Goal: Information Seeking & Learning: Learn about a topic

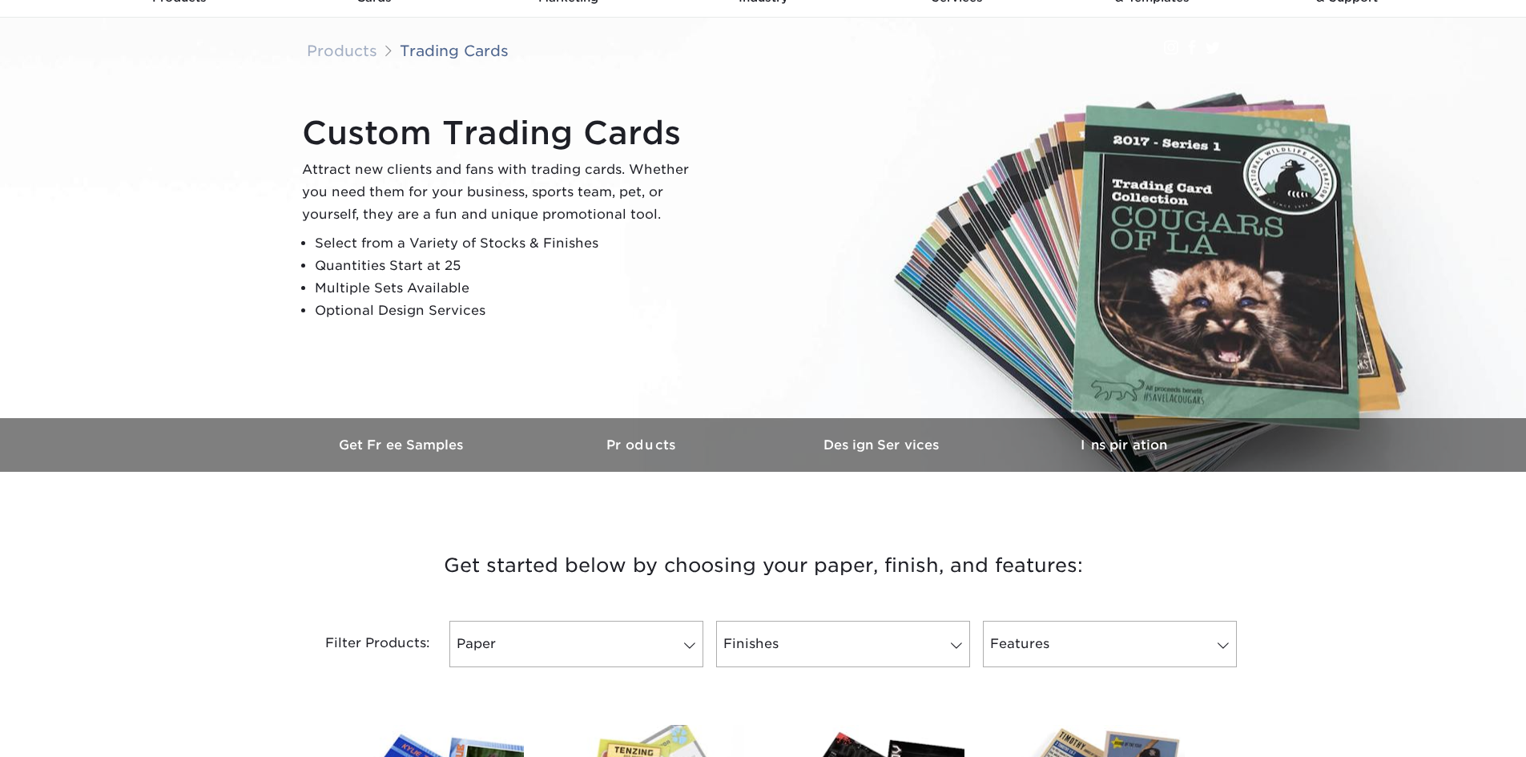
scroll to position [240, 0]
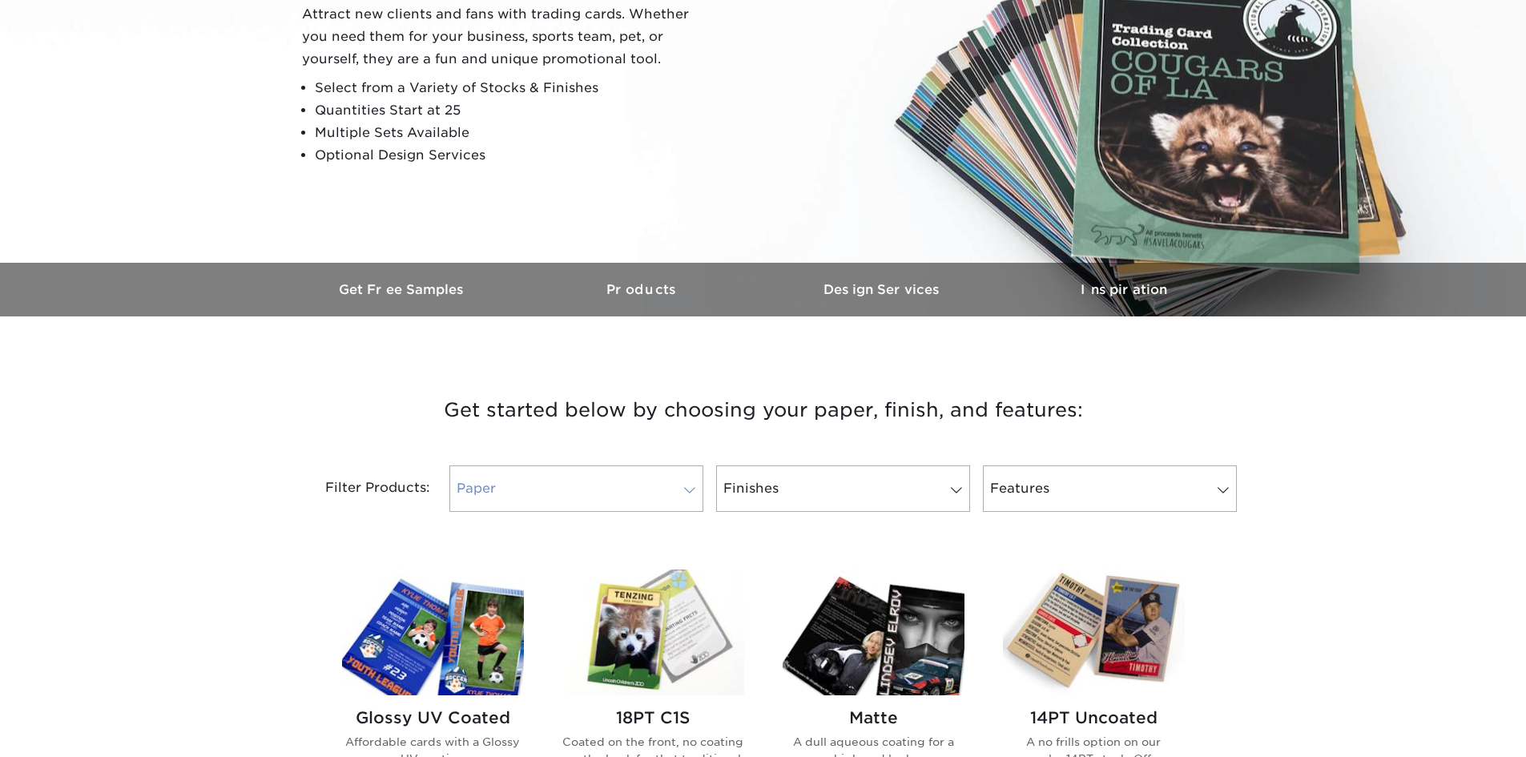
click at [672, 473] on link "Paper" at bounding box center [576, 488] width 254 height 46
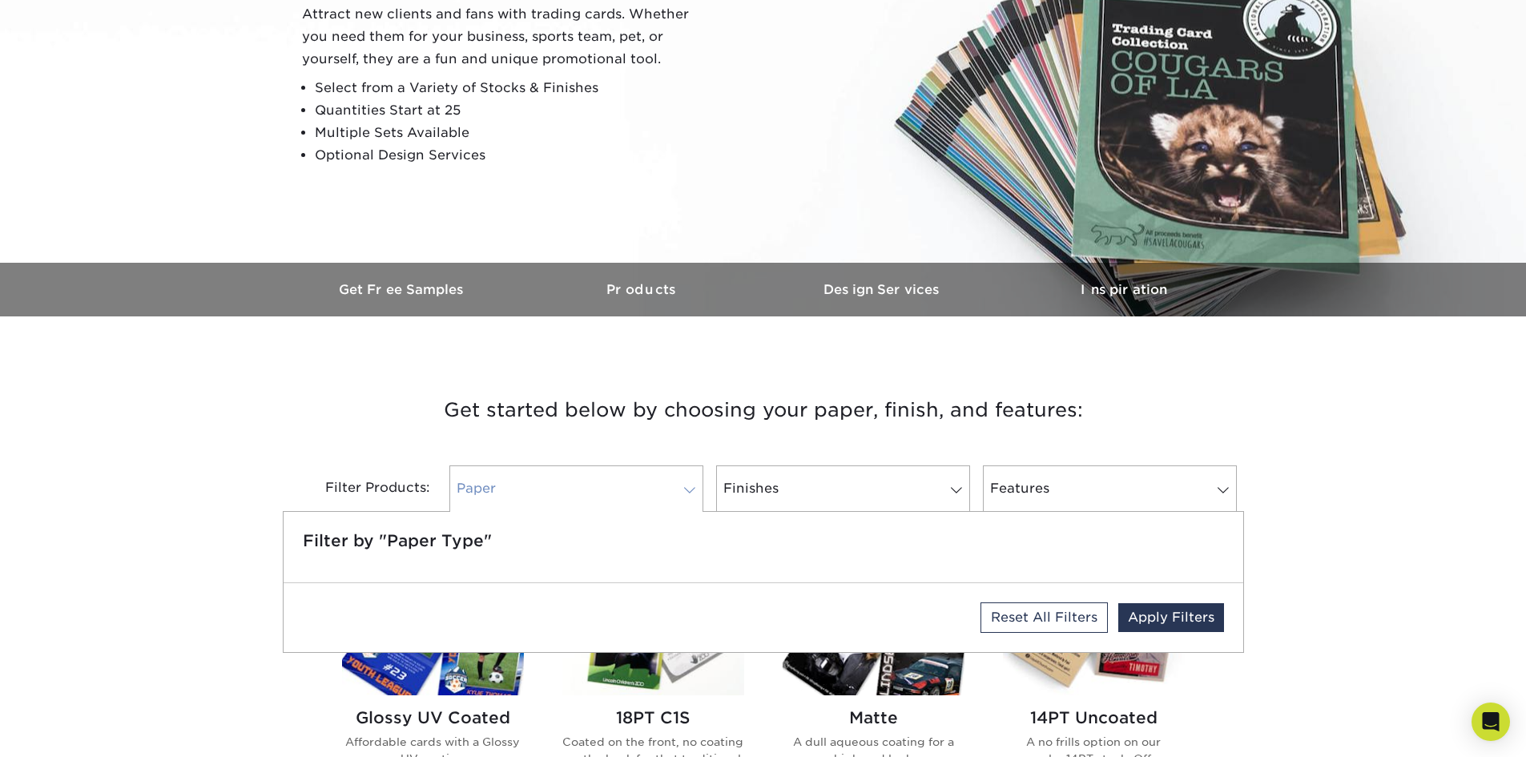
click at [675, 479] on link "Paper" at bounding box center [576, 488] width 254 height 46
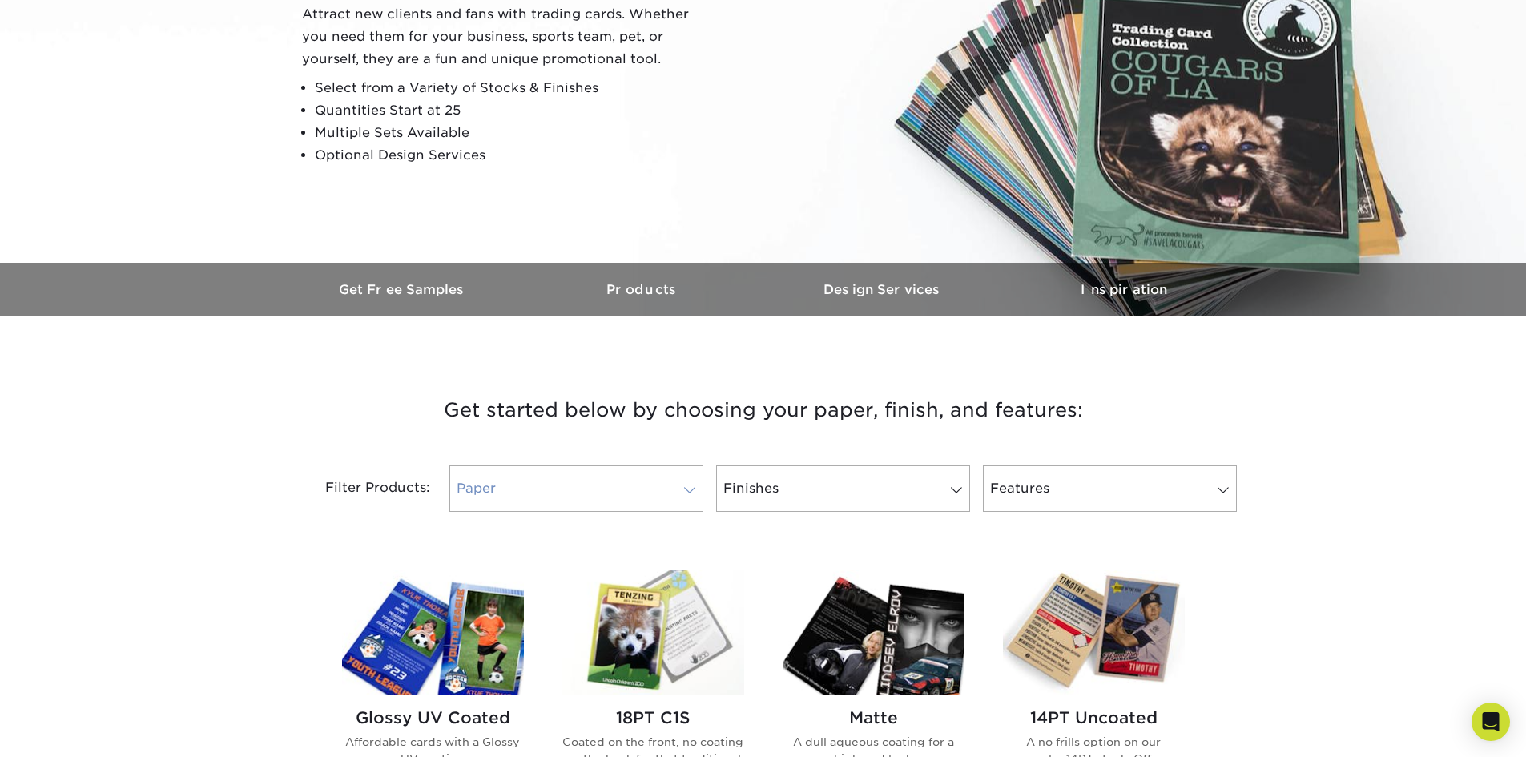
click at [675, 479] on link "Paper" at bounding box center [576, 488] width 254 height 46
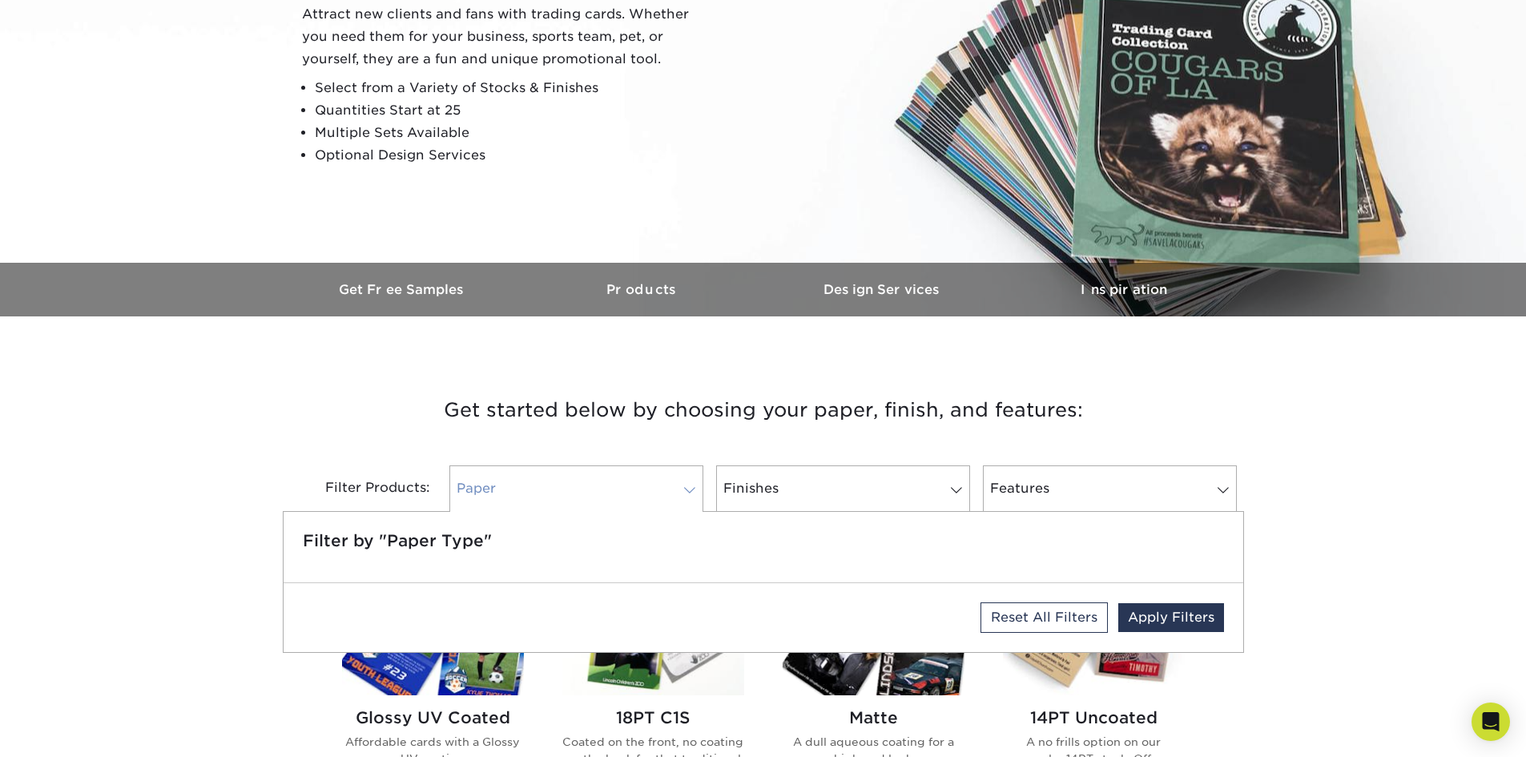
click at [676, 478] on link "Paper" at bounding box center [576, 488] width 254 height 46
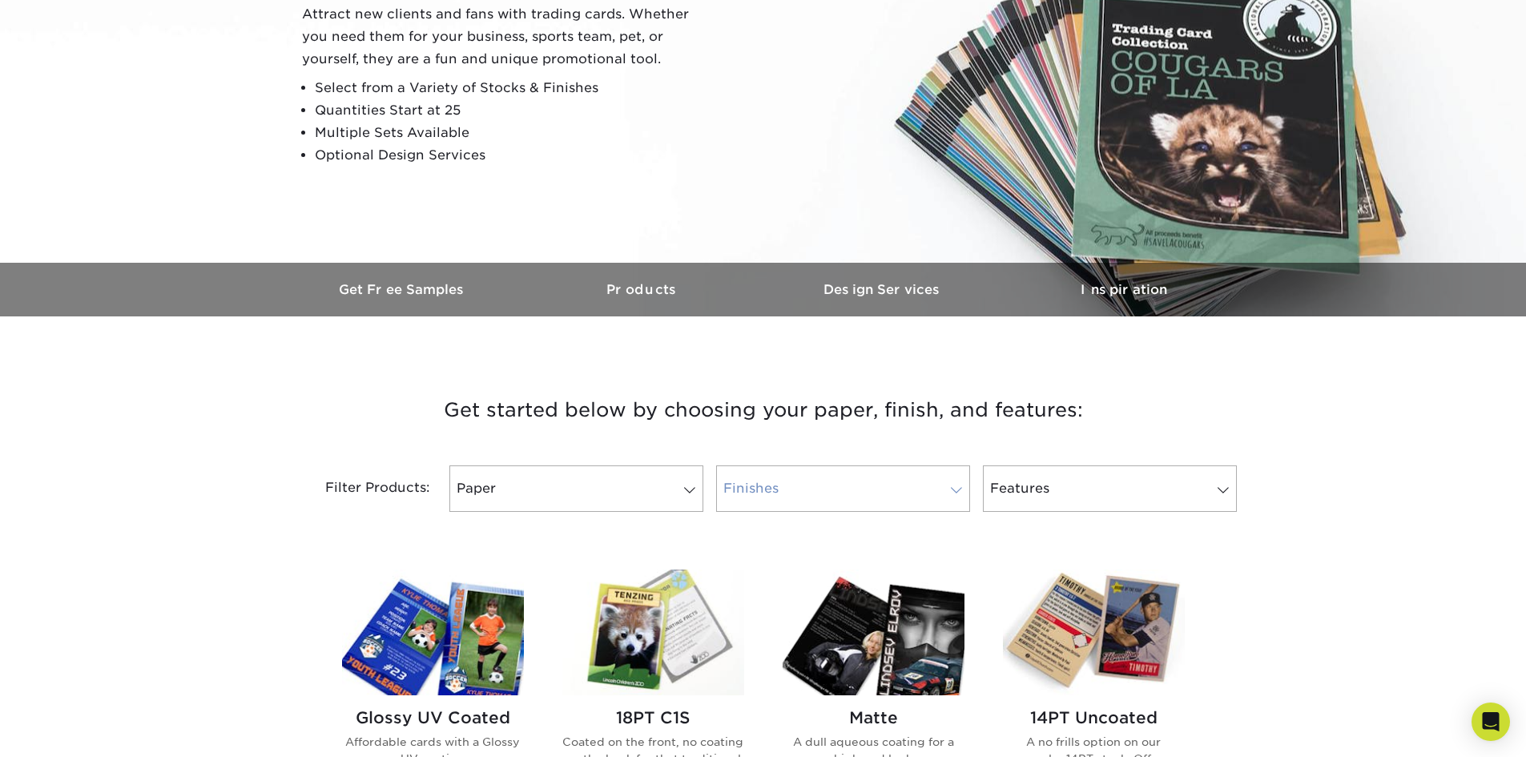
click at [771, 474] on link "Finishes" at bounding box center [843, 488] width 254 height 46
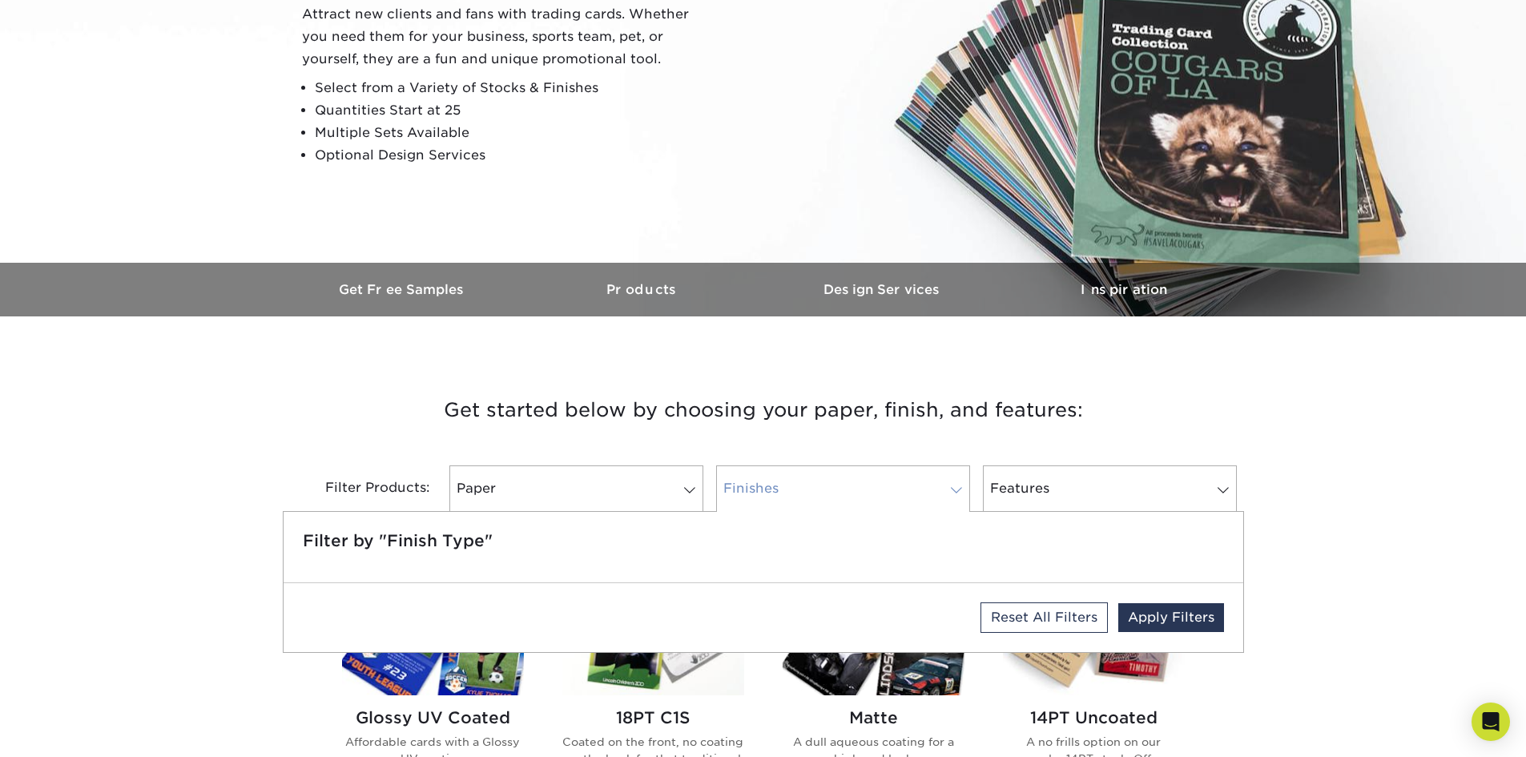
click at [771, 474] on link "Finishes" at bounding box center [843, 488] width 254 height 46
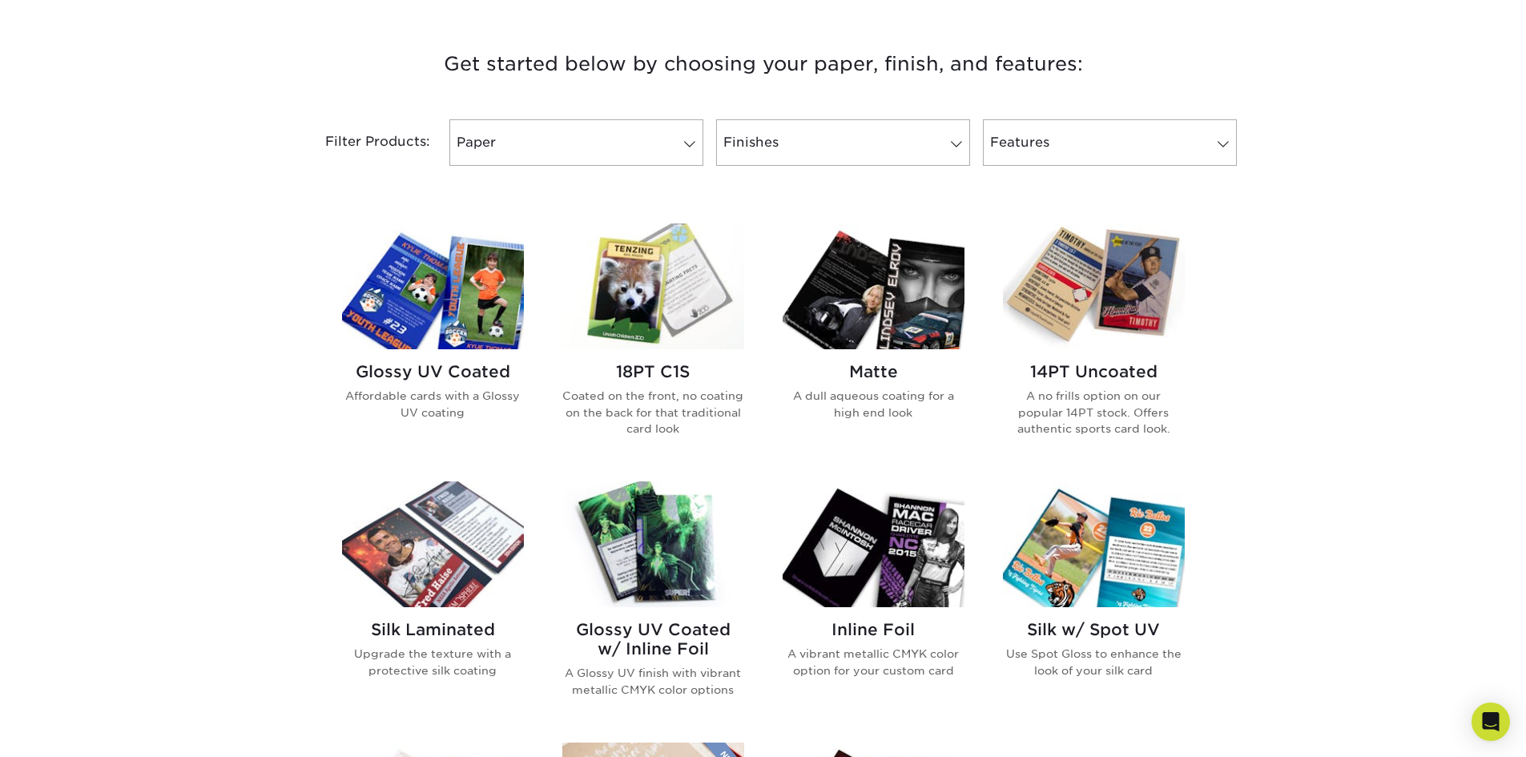
scroll to position [561, 0]
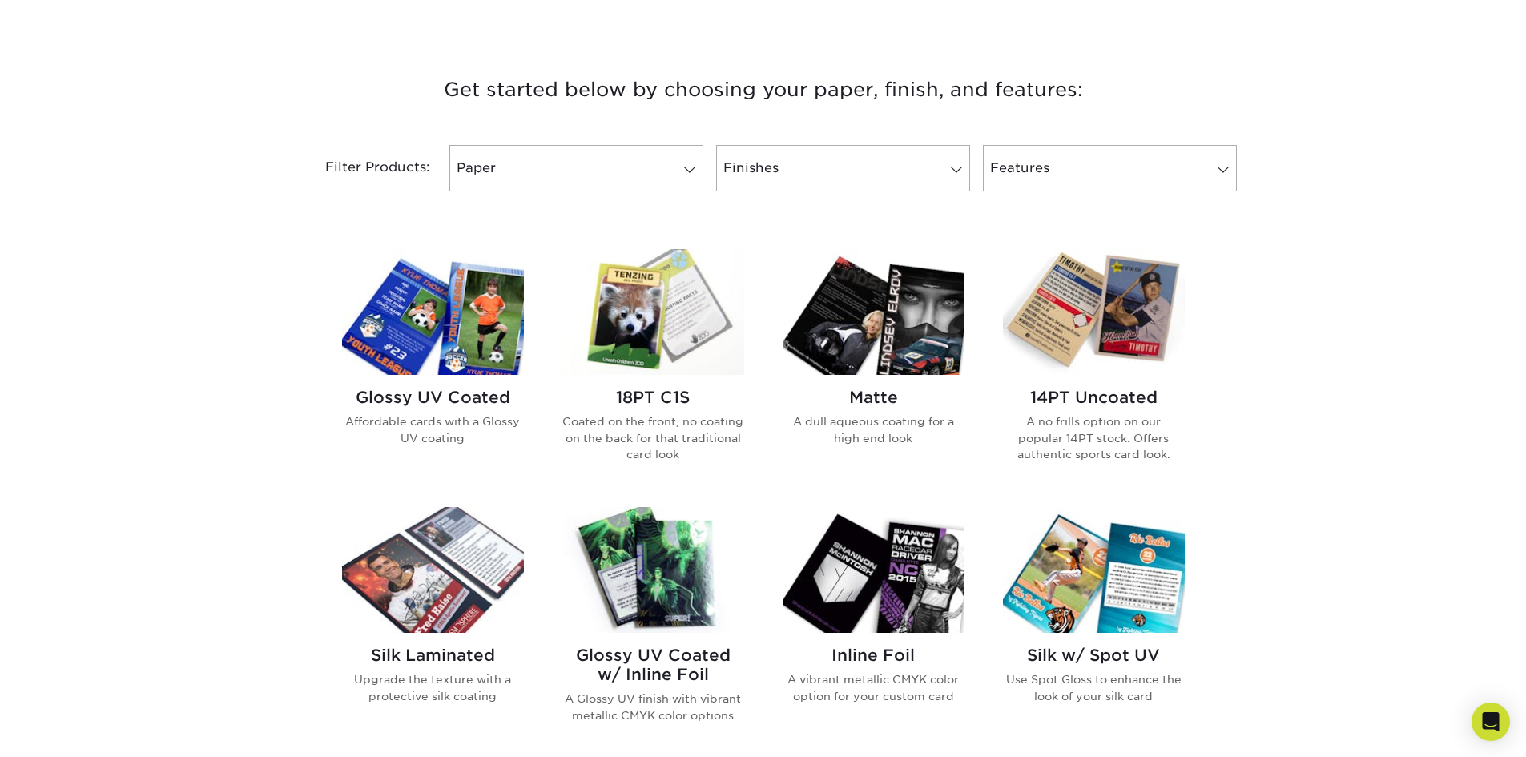
click at [1057, 404] on h2 "14PT Uncoated" at bounding box center [1094, 397] width 182 height 19
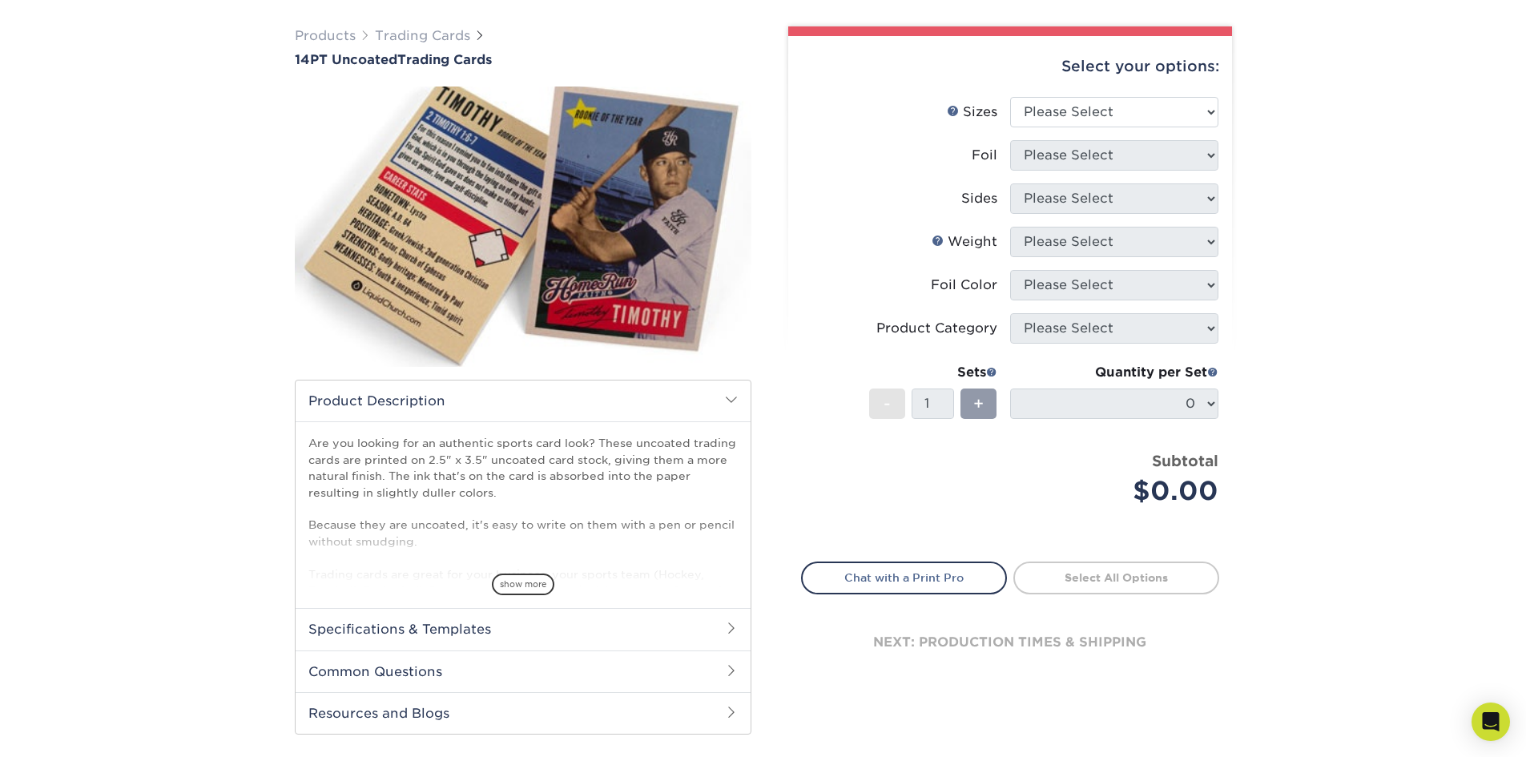
scroll to position [80, 0]
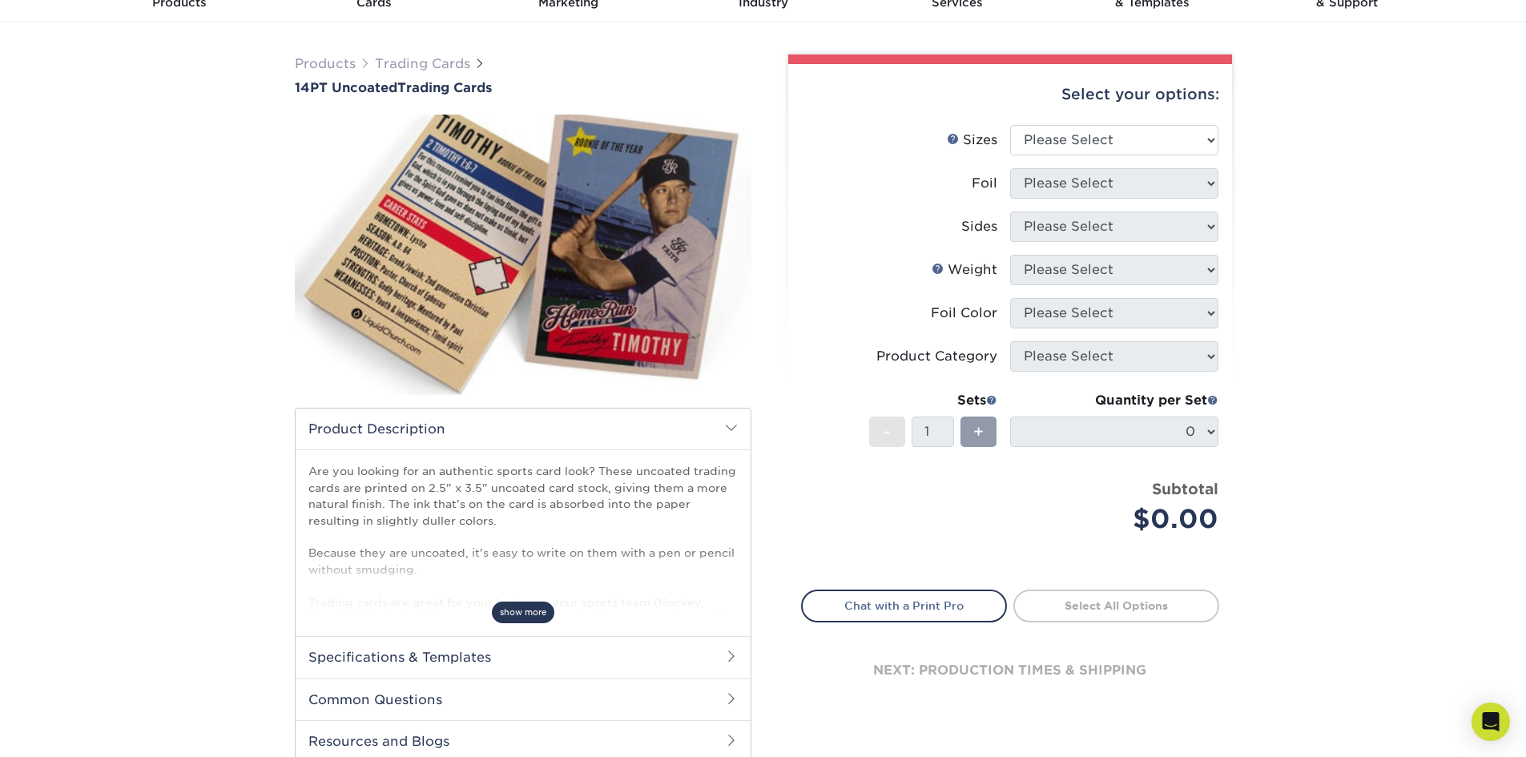
click at [522, 607] on span "show more" at bounding box center [523, 613] width 62 height 22
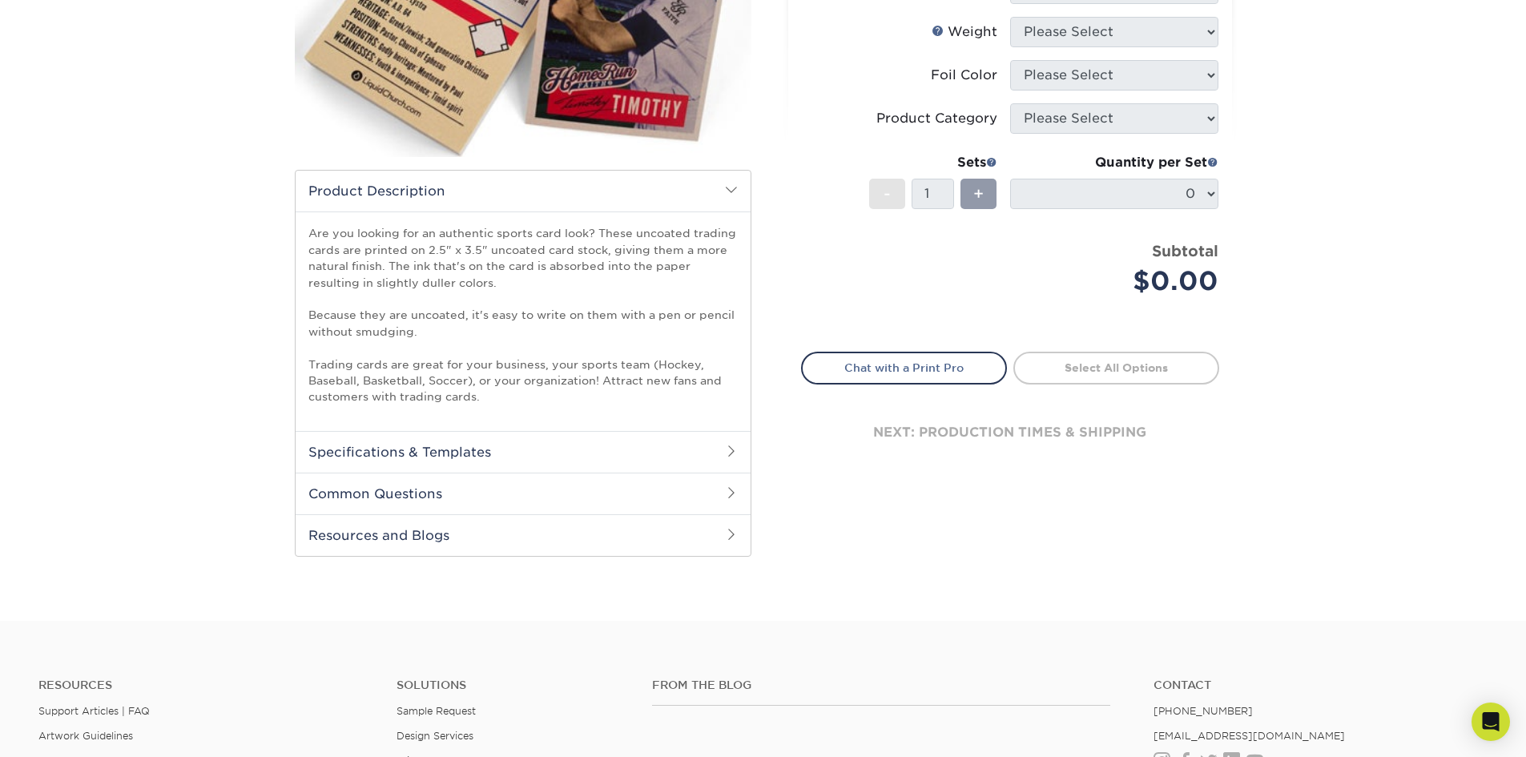
scroll to position [320, 0]
click at [572, 453] on h2 "Specifications & Templates" at bounding box center [523, 450] width 455 height 42
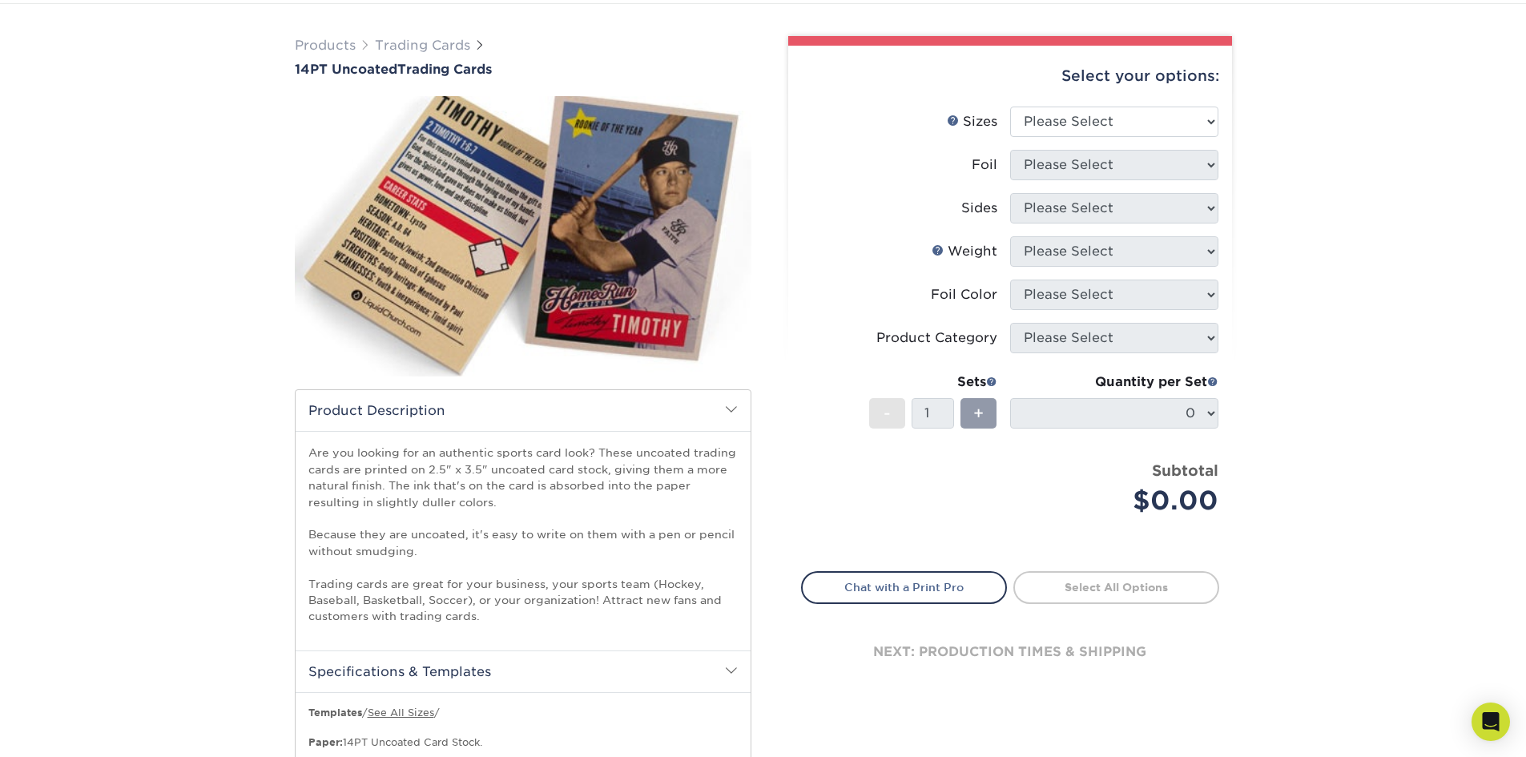
scroll to position [0, 0]
